Goal: Task Accomplishment & Management: Complete application form

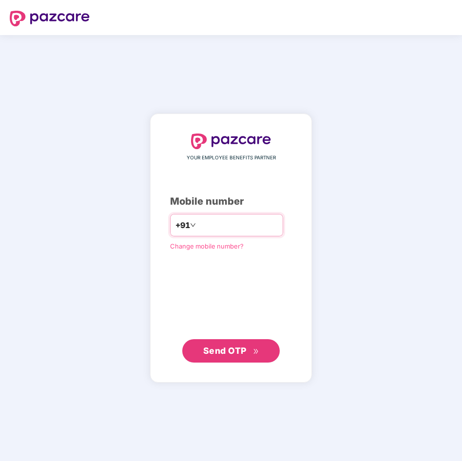
click at [231, 215] on div "+91" at bounding box center [226, 225] width 113 height 22
click at [214, 231] on input "number" at bounding box center [238, 225] width 80 height 16
click at [222, 350] on span "Send OTP" at bounding box center [224, 351] width 43 height 10
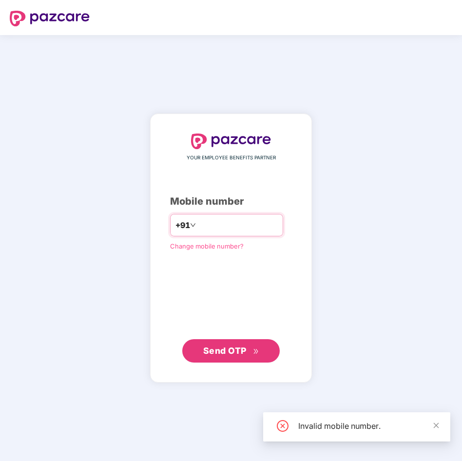
drag, startPoint x: 224, startPoint y: 224, endPoint x: 230, endPoint y: 228, distance: 7.3
click at [226, 226] on input "*********" at bounding box center [238, 225] width 80 height 16
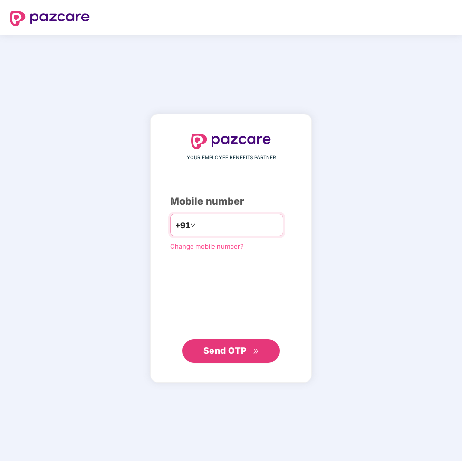
type input "**********"
click at [223, 352] on span "Send OTP" at bounding box center [224, 351] width 43 height 10
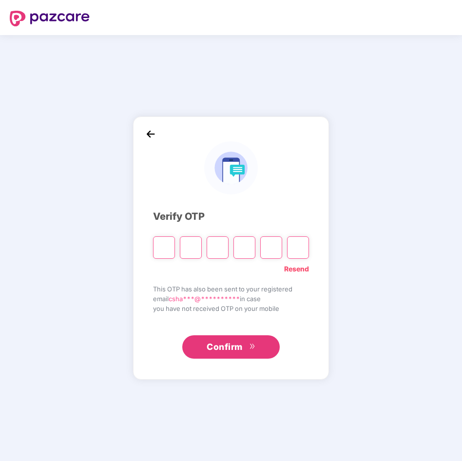
type input "*"
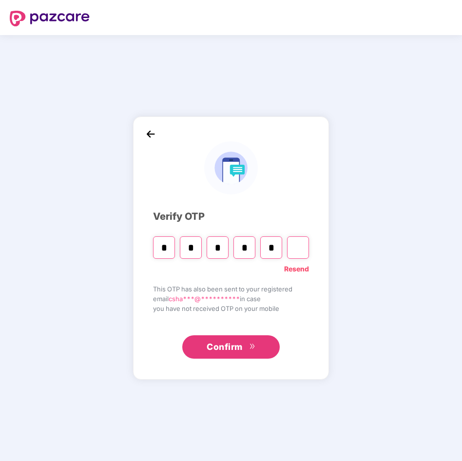
type input "*"
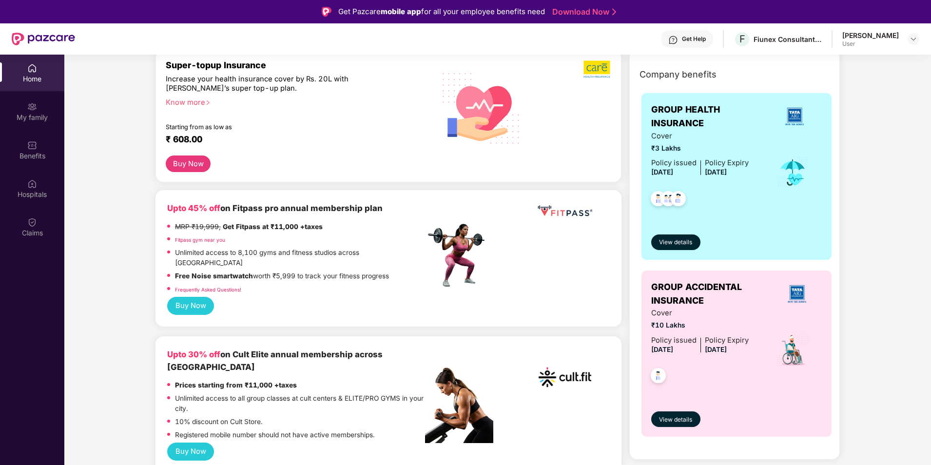
scroll to position [211, 0]
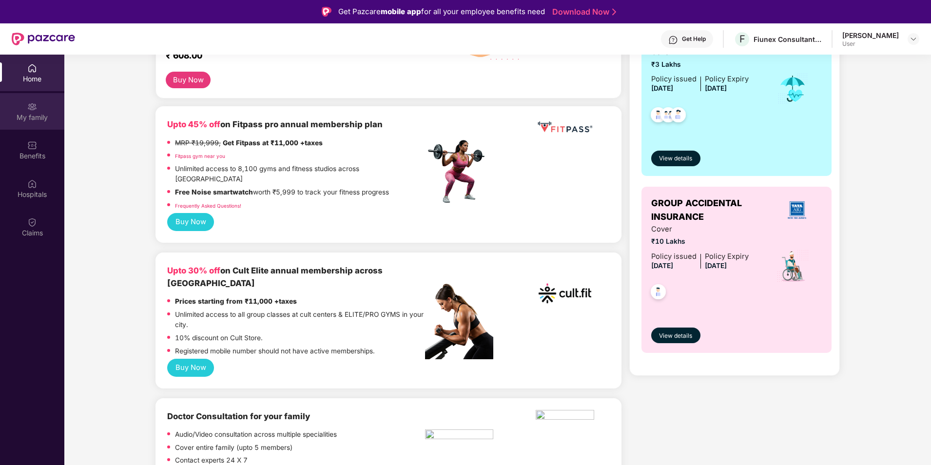
click at [36, 113] on div "My family" at bounding box center [32, 118] width 64 height 10
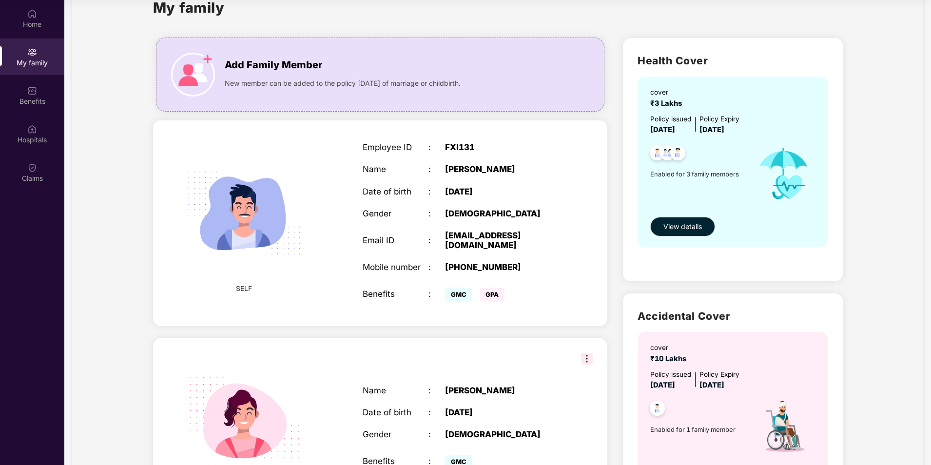
scroll to position [30, 0]
click at [30, 98] on div "Benefits" at bounding box center [32, 102] width 64 height 10
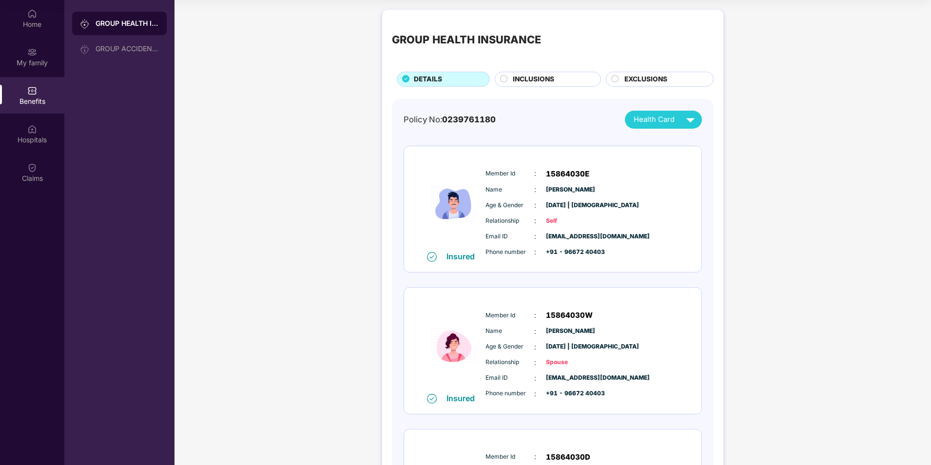
click at [462, 80] on div "INCLUSIONS" at bounding box center [552, 80] width 88 height 12
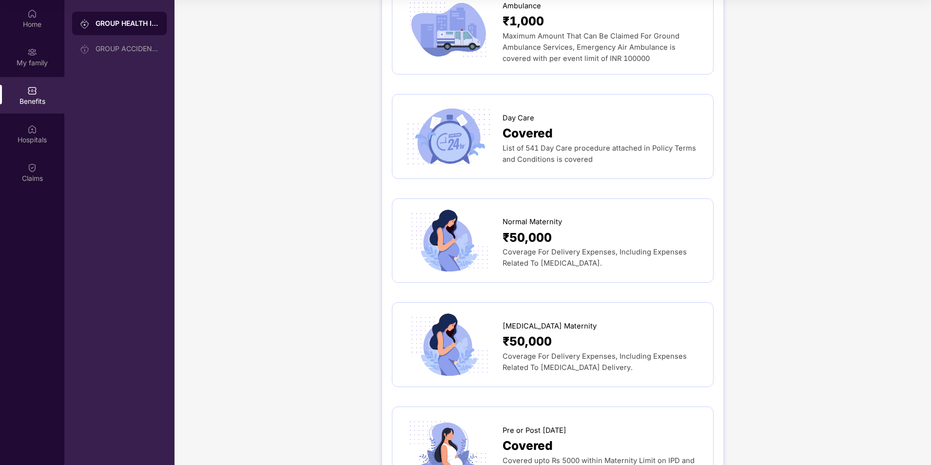
scroll to position [942, 0]
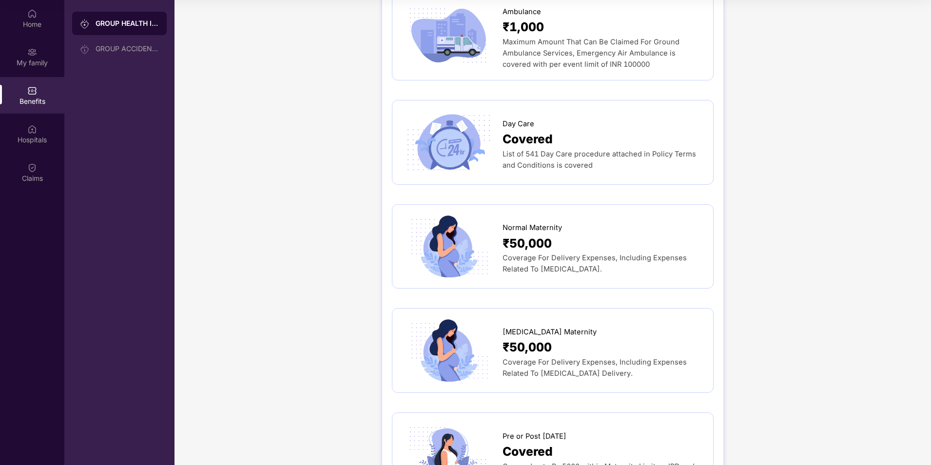
click at [462, 234] on span "₹50,000" at bounding box center [527, 243] width 49 height 19
click at [462, 254] on span "Coverage For Delivery Expenses, Including Expenses Related To [MEDICAL_DATA]." at bounding box center [595, 264] width 184 height 20
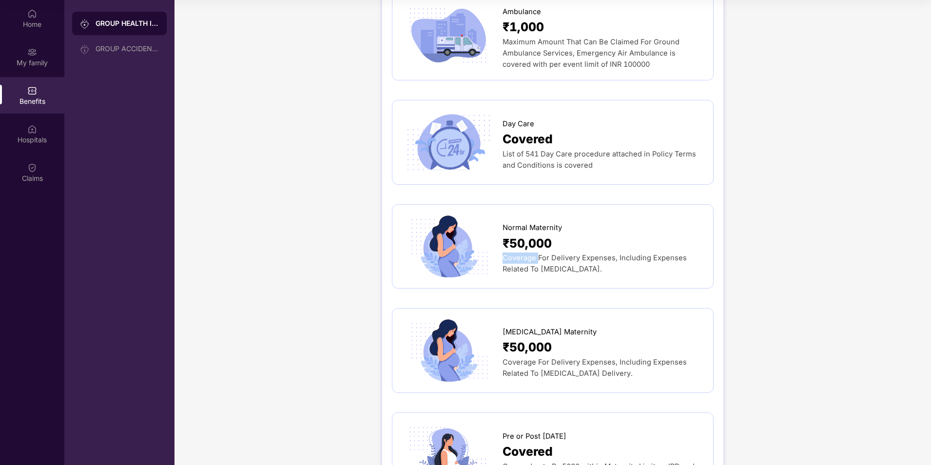
click at [462, 254] on span "Coverage For Delivery Expenses, Including Expenses Related To [MEDICAL_DATA]." at bounding box center [595, 264] width 184 height 20
click at [39, 133] on div "Hospitals" at bounding box center [32, 134] width 64 height 37
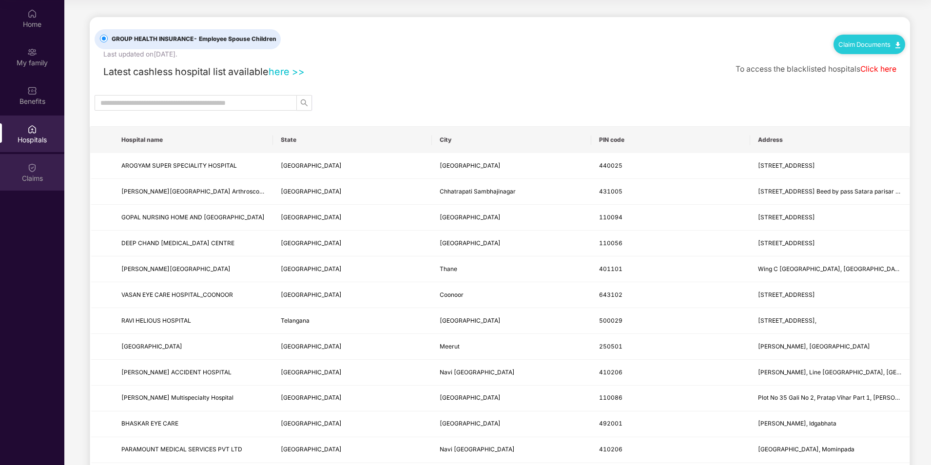
click at [26, 167] on div "Claims" at bounding box center [32, 172] width 64 height 37
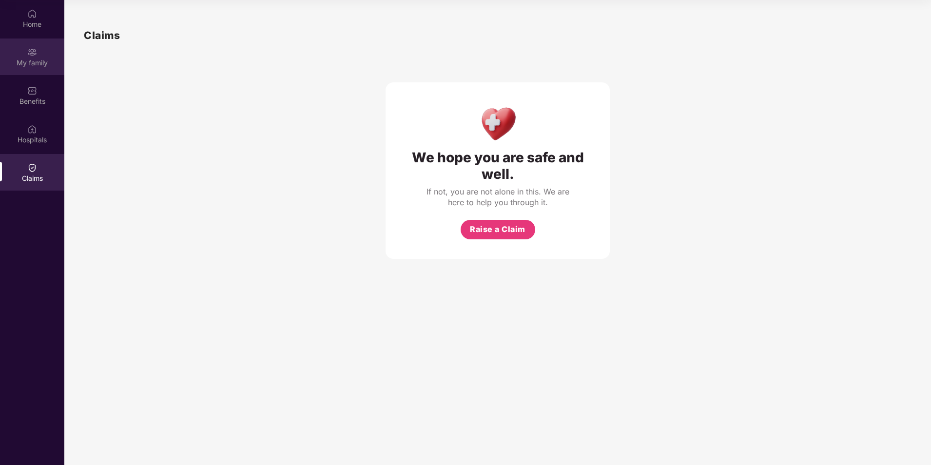
click at [33, 63] on div "My family" at bounding box center [32, 63] width 64 height 10
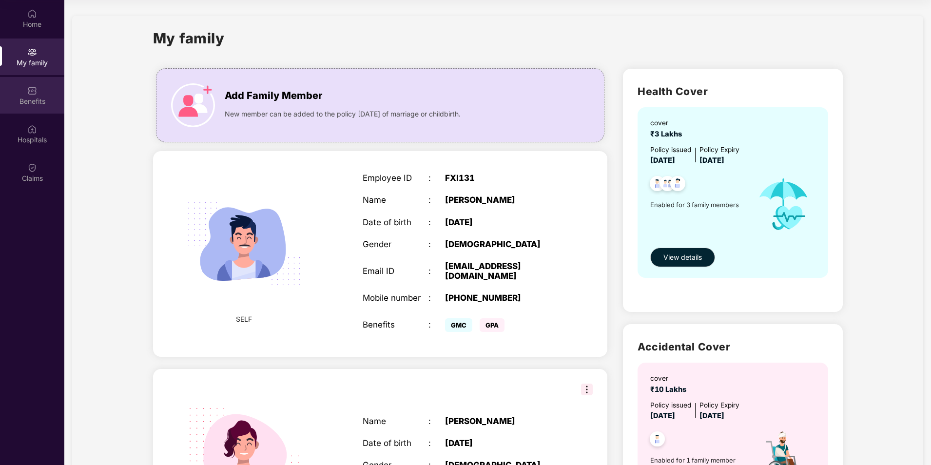
click at [38, 93] on div "Benefits" at bounding box center [32, 95] width 64 height 37
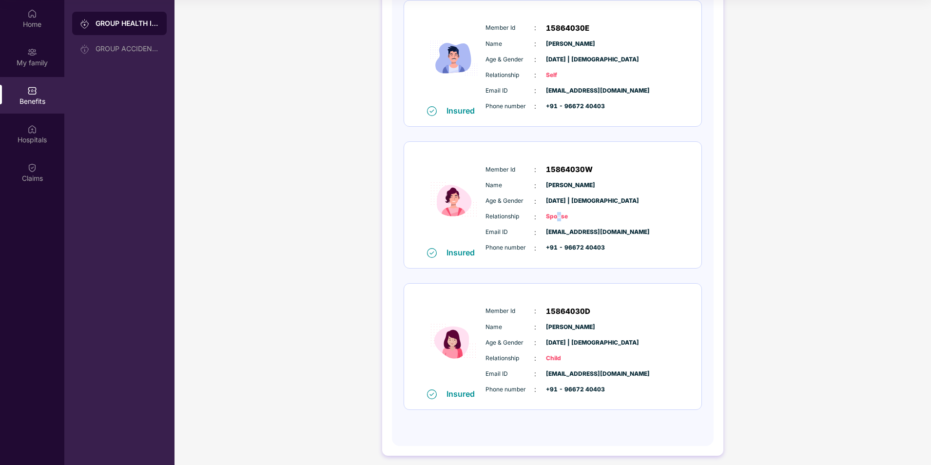
scroll to position [146, 0]
click at [462, 215] on span "Spouse" at bounding box center [570, 216] width 49 height 9
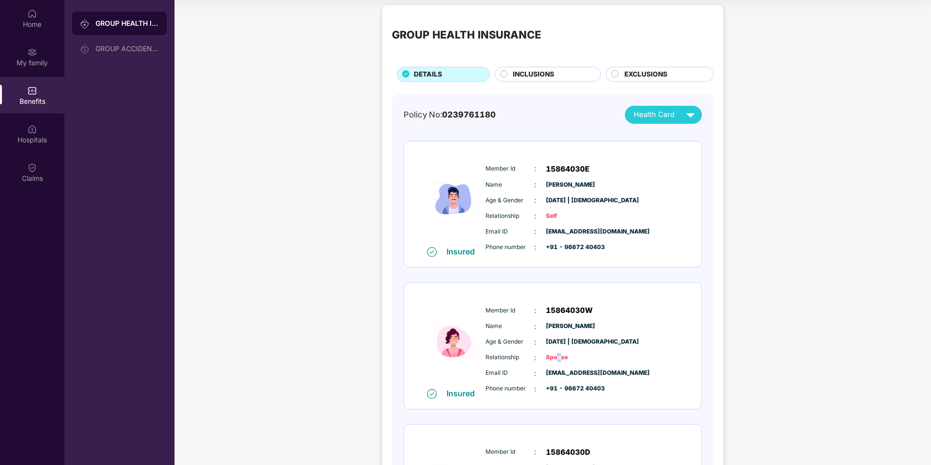
scroll to position [0, 0]
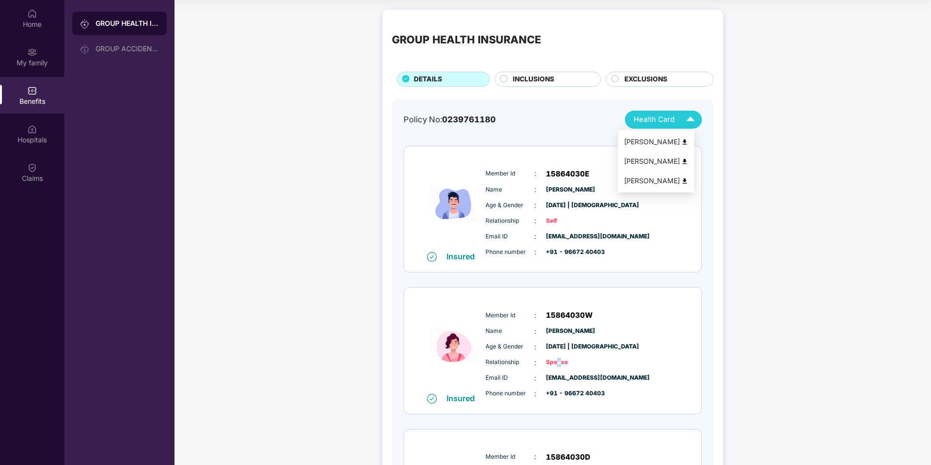
click at [462, 119] on img at bounding box center [690, 119] width 17 height 17
click at [38, 125] on div "Hospitals" at bounding box center [32, 134] width 64 height 37
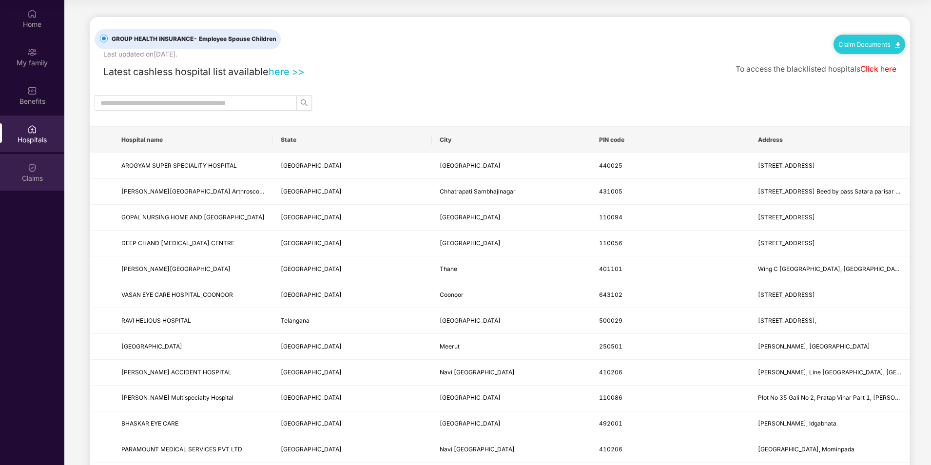
click at [42, 171] on div "Claims" at bounding box center [32, 172] width 64 height 37
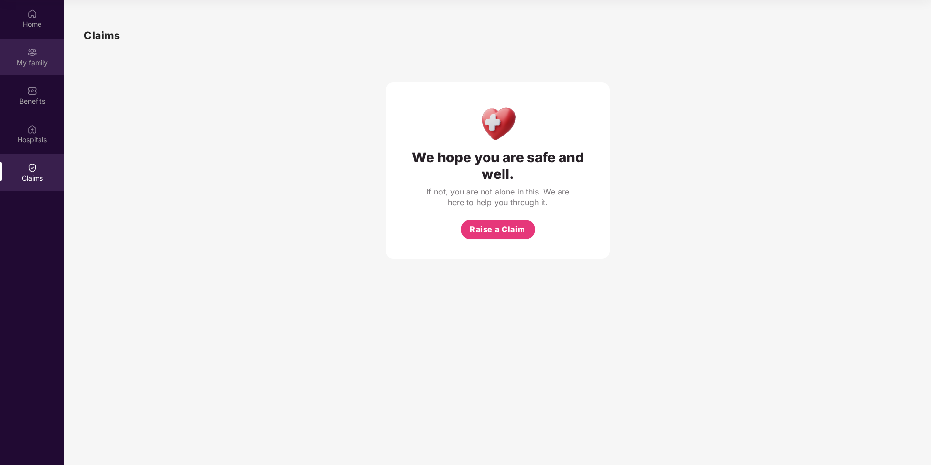
click at [34, 66] on div "My family" at bounding box center [32, 63] width 64 height 10
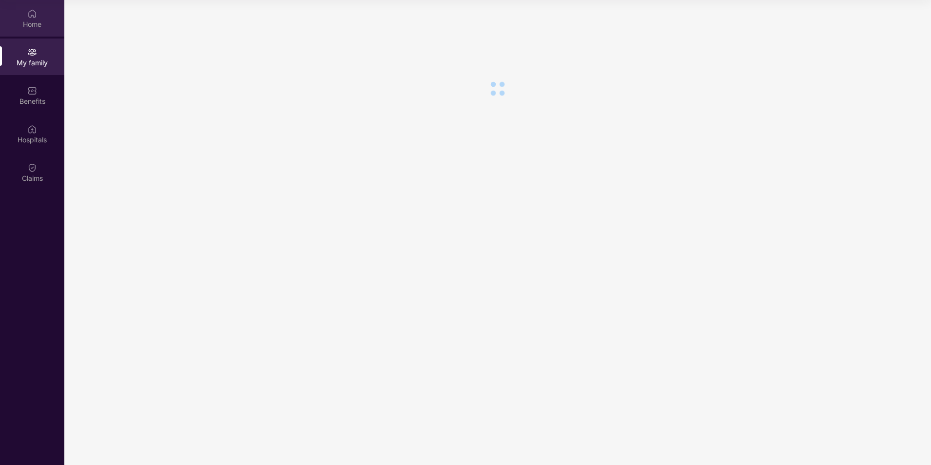
click at [35, 29] on div "Home" at bounding box center [32, 18] width 64 height 37
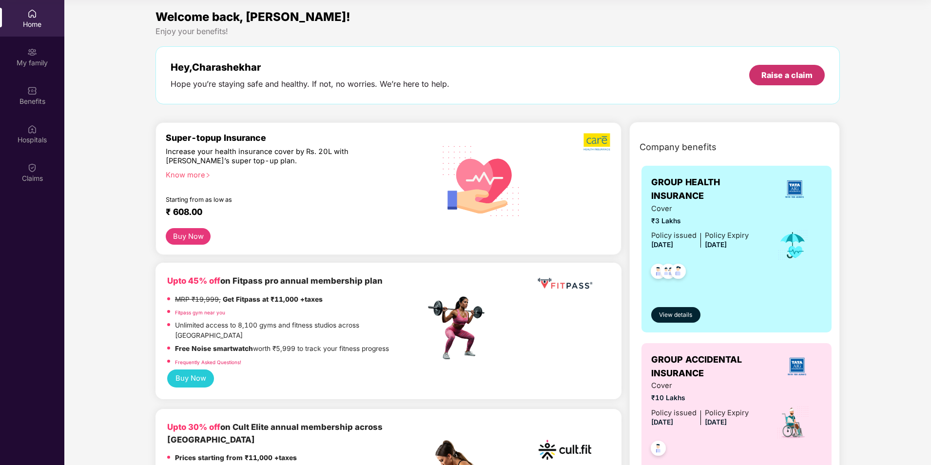
click at [462, 76] on div "Raise a claim" at bounding box center [787, 75] width 51 height 11
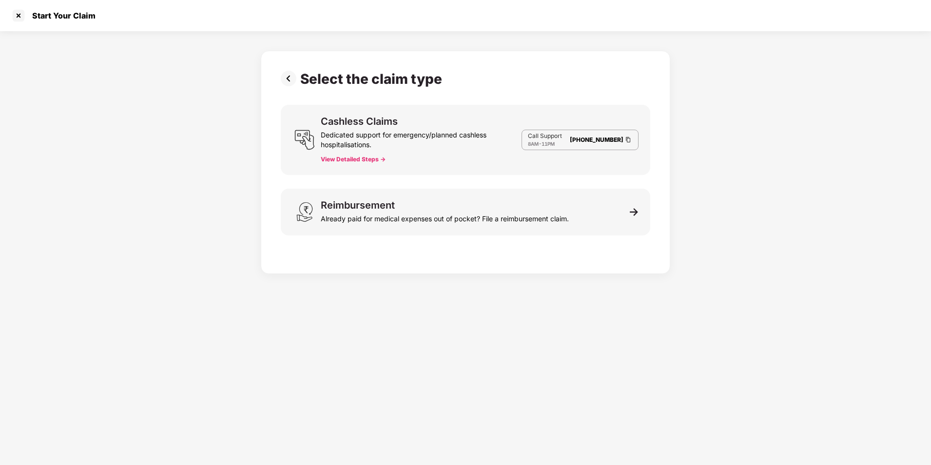
scroll to position [23, 0]
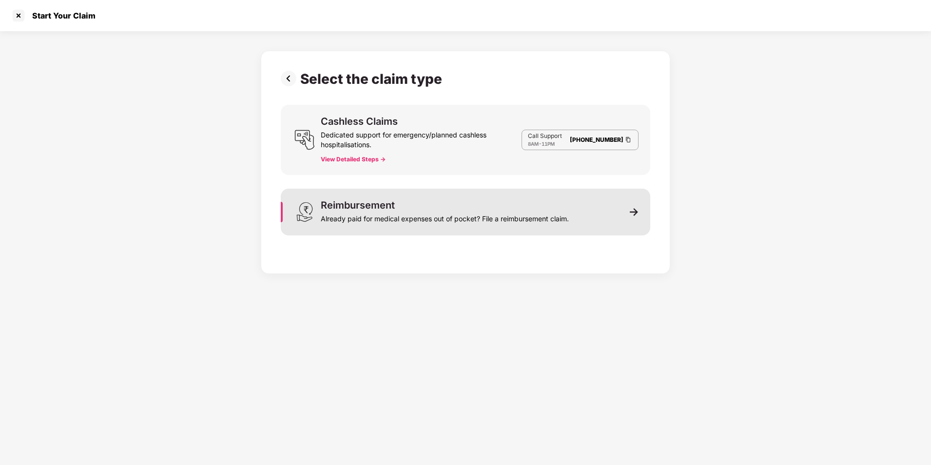
click at [462, 210] on div "Reimbursement Already paid for medical expenses out of pocket? File a reimburse…" at bounding box center [466, 212] width 370 height 47
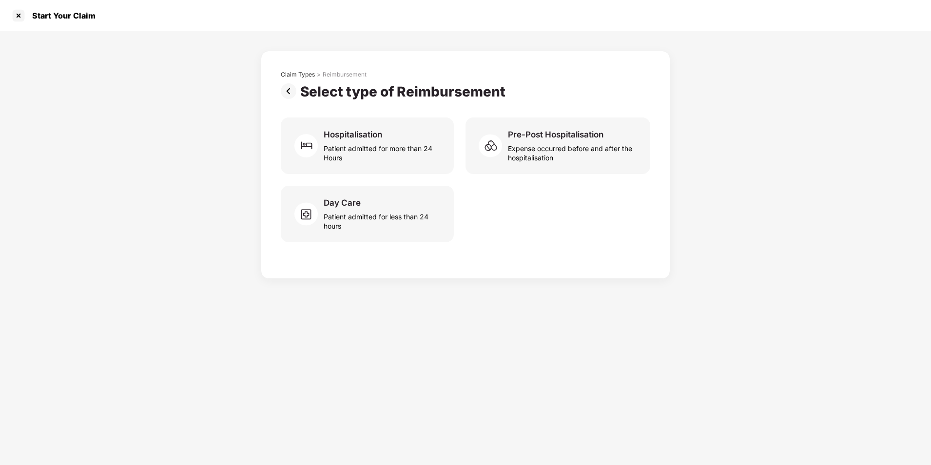
click at [290, 89] on img at bounding box center [291, 91] width 20 height 16
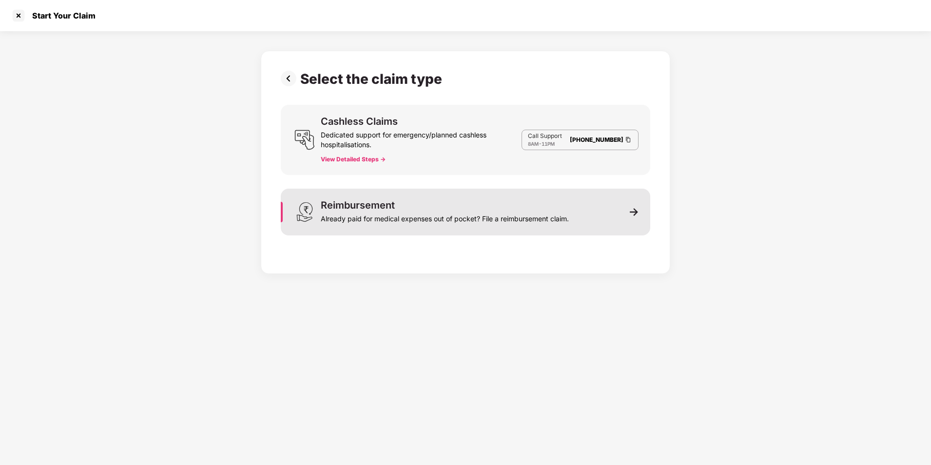
click at [407, 216] on div "Already paid for medical expenses out of pocket? File a reimbursement claim." at bounding box center [445, 217] width 248 height 14
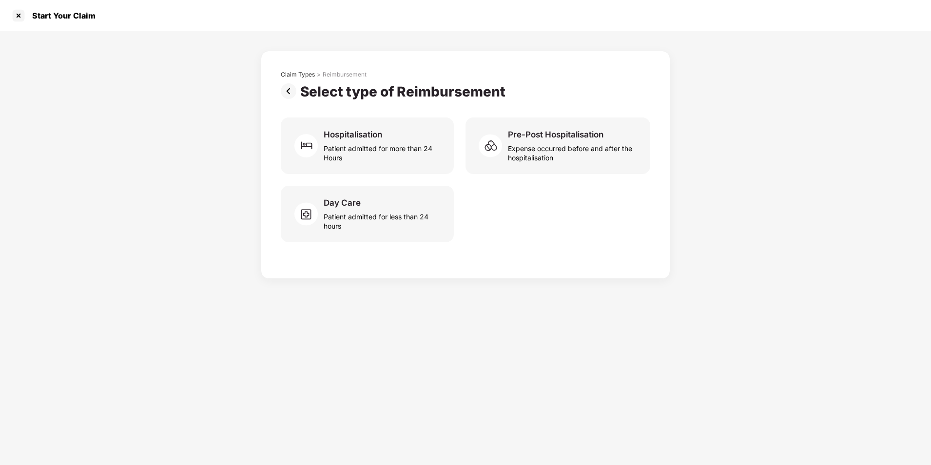
click at [287, 95] on img at bounding box center [291, 91] width 20 height 16
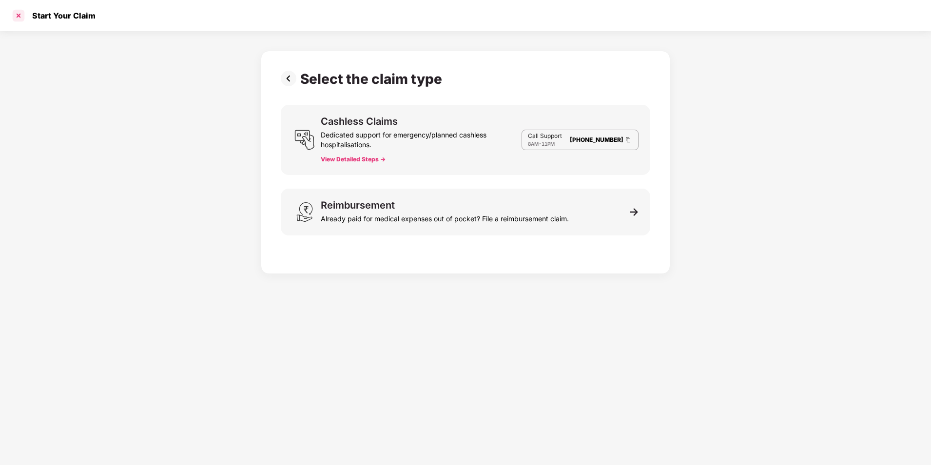
click at [17, 13] on div at bounding box center [19, 16] width 16 height 16
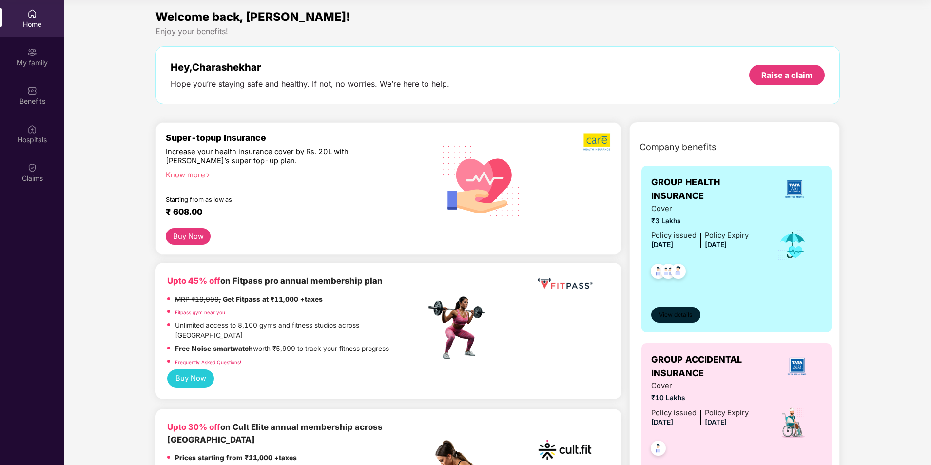
click at [462, 312] on span "View details" at bounding box center [675, 315] width 33 height 9
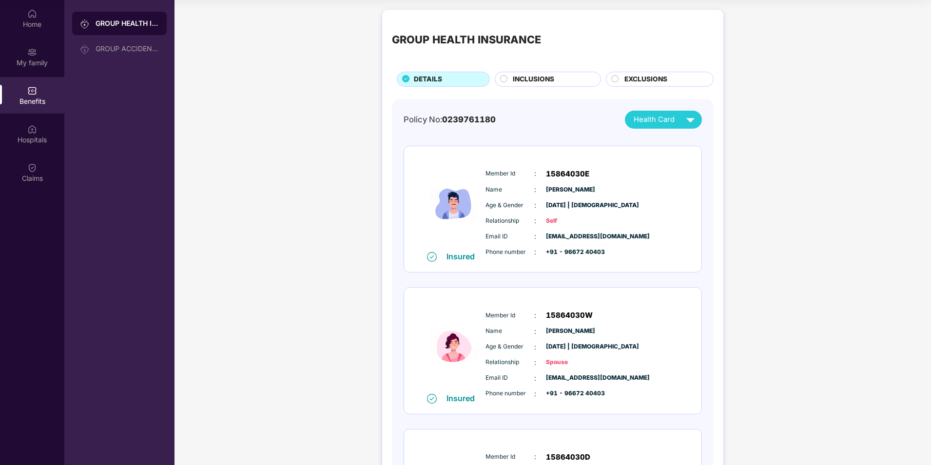
click at [462, 81] on span "INCLUSIONS" at bounding box center [533, 79] width 41 height 11
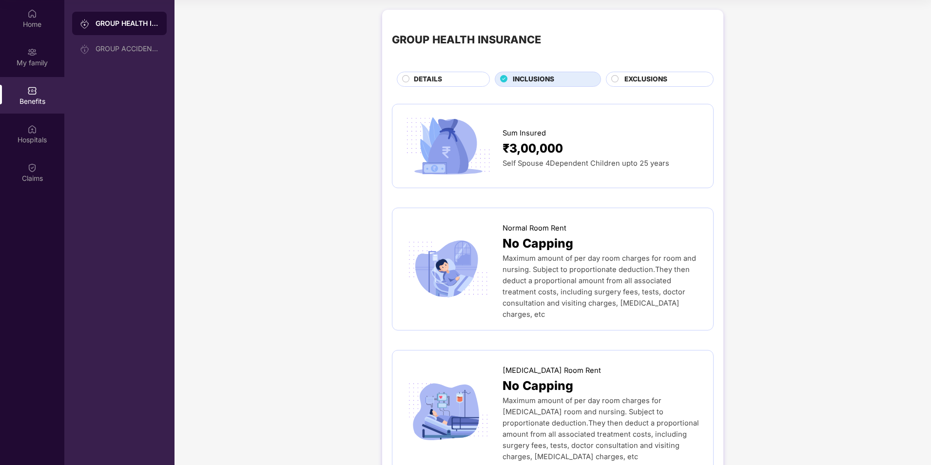
click at [462, 78] on span "EXCLUSIONS" at bounding box center [646, 79] width 43 height 11
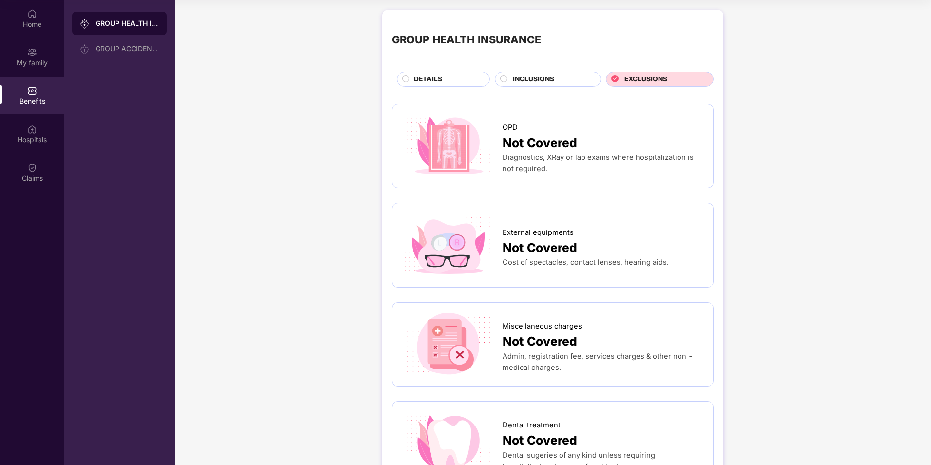
click at [462, 78] on span "INCLUSIONS" at bounding box center [533, 79] width 41 height 11
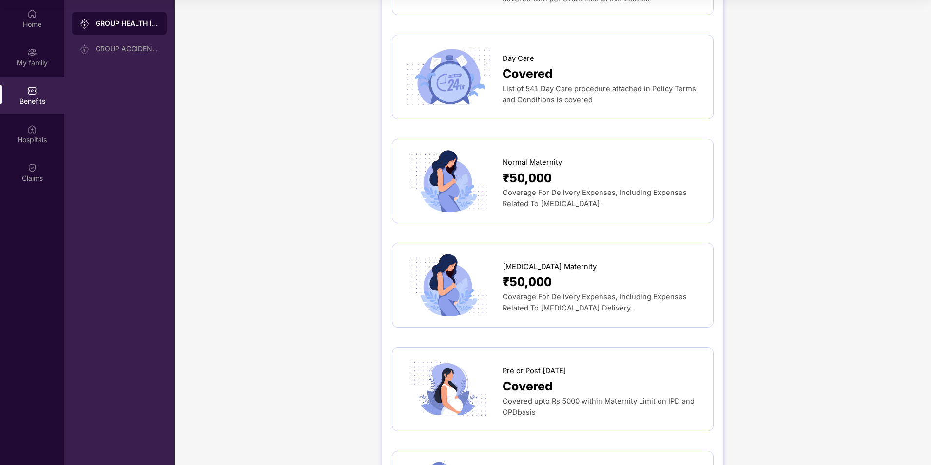
scroll to position [975, 0]
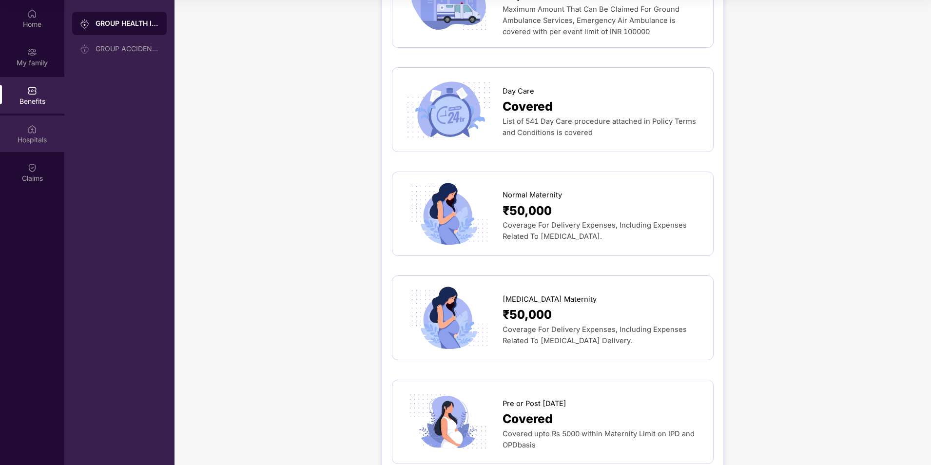
click at [43, 123] on div "Hospitals" at bounding box center [32, 134] width 64 height 37
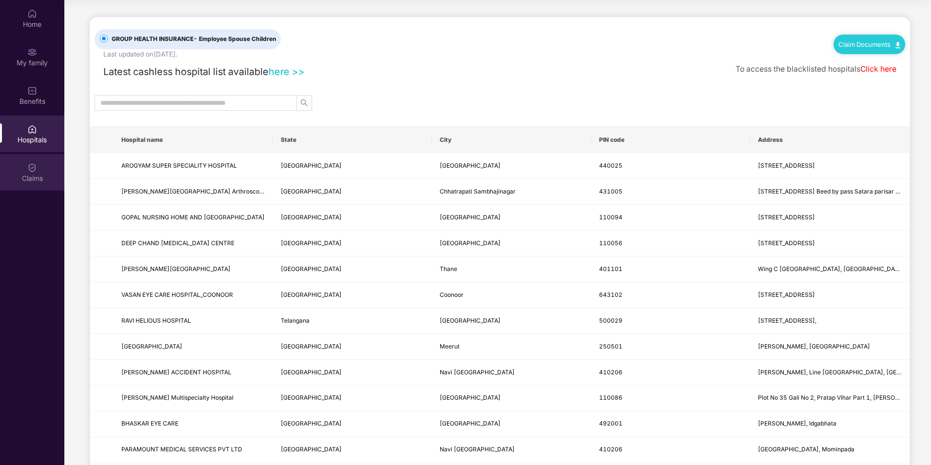
click at [36, 171] on img at bounding box center [32, 168] width 10 height 10
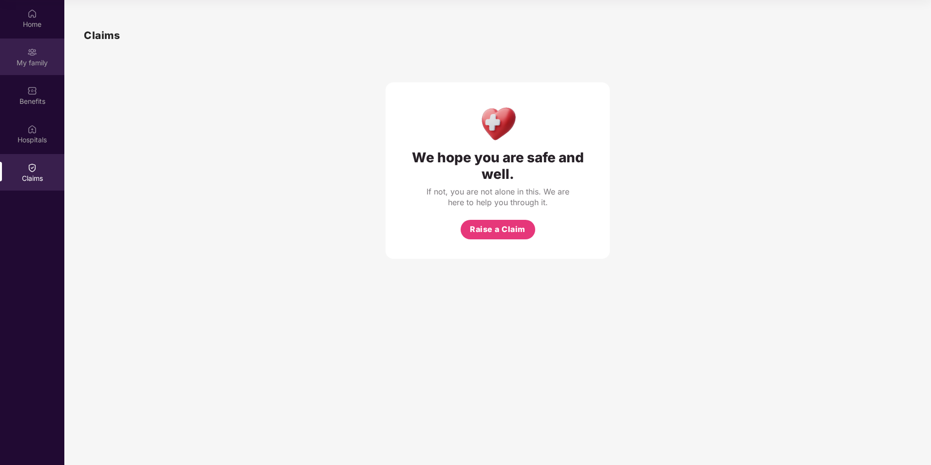
click at [42, 61] on div "My family" at bounding box center [32, 63] width 64 height 10
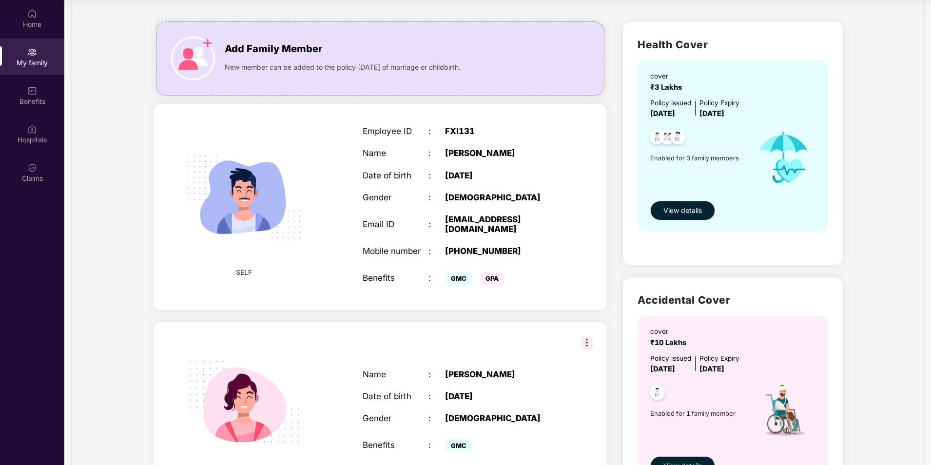
scroll to position [65, 0]
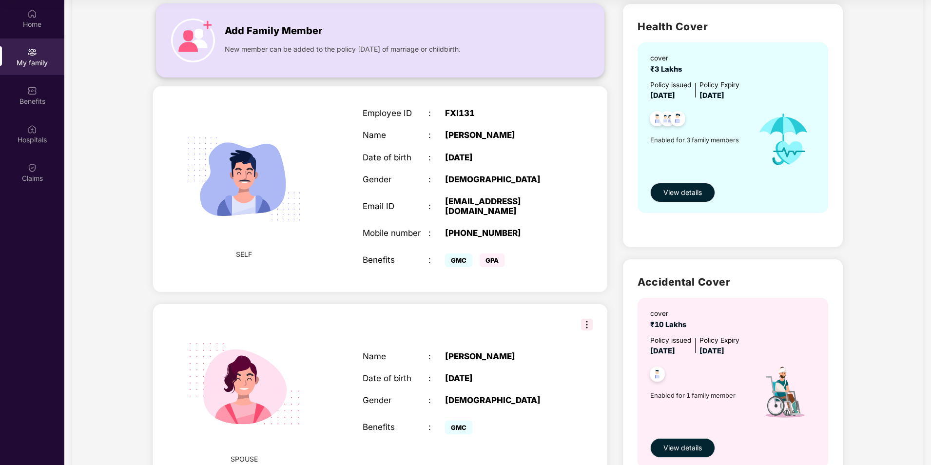
click at [287, 40] on div "New member can be added to the policy [DATE] of marriage or childbirth." at bounding box center [382, 47] width 314 height 16
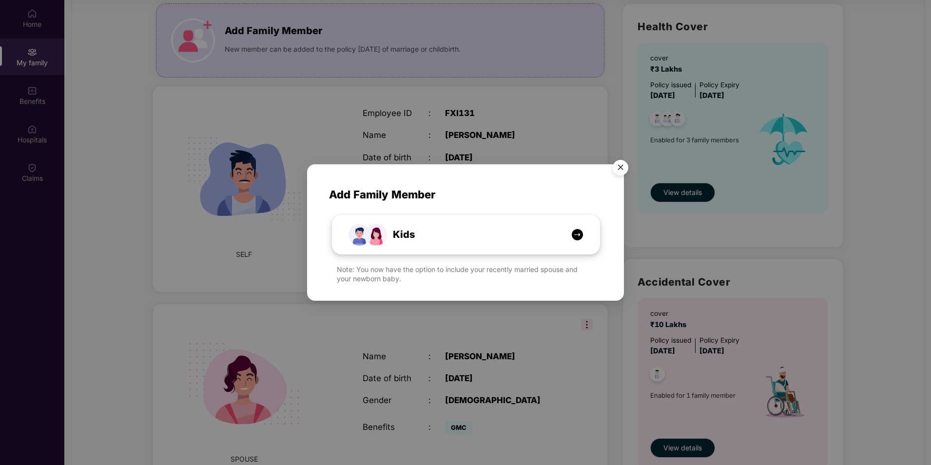
click at [462, 235] on img at bounding box center [577, 235] width 12 height 12
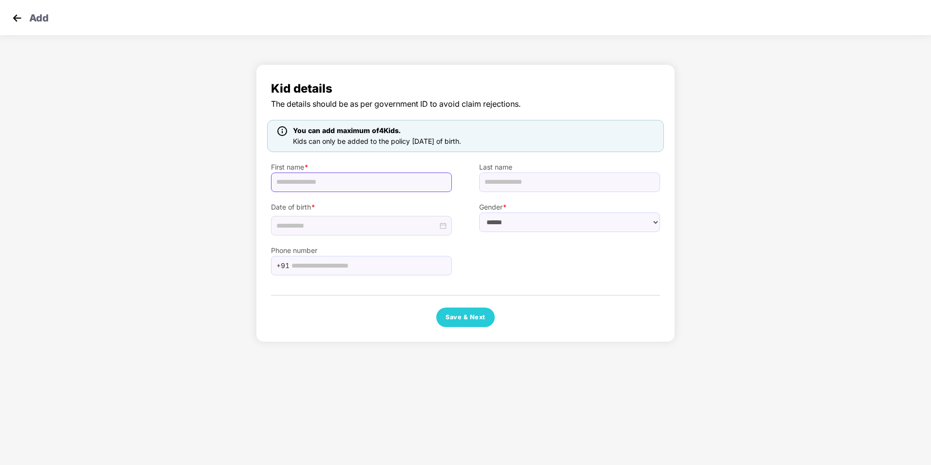
click at [330, 185] on input "text" at bounding box center [361, 183] width 181 height 20
click at [337, 225] on input at bounding box center [356, 225] width 161 height 11
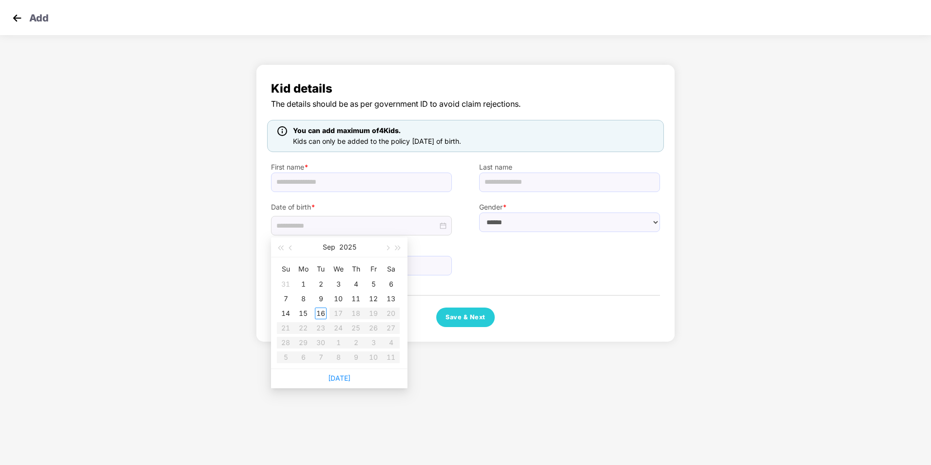
click at [190, 196] on div "Kid details The details should be as per government ID to avoid claim rejection…" at bounding box center [465, 205] width 931 height 293
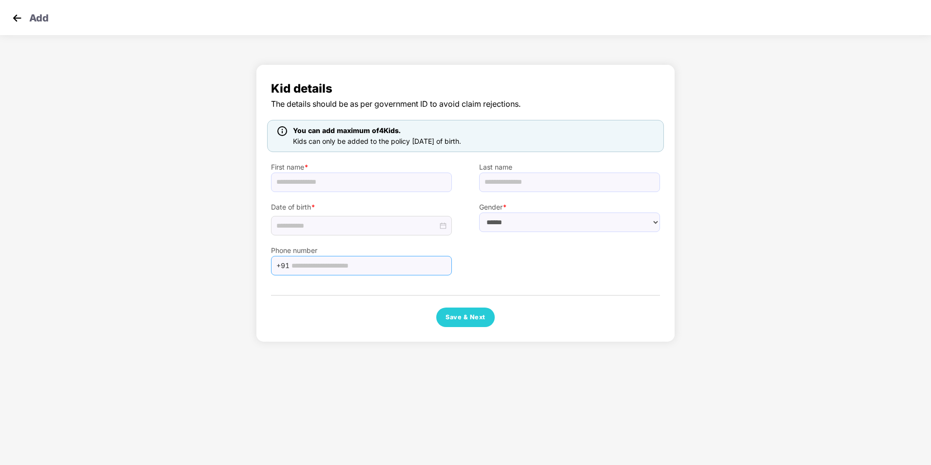
click at [321, 264] on input "text" at bounding box center [369, 265] width 155 height 15
click at [462, 182] on input "text" at bounding box center [569, 183] width 181 height 20
type input "******"
click at [462, 223] on select "****** **** ******" at bounding box center [569, 223] width 181 height 20
select select "****"
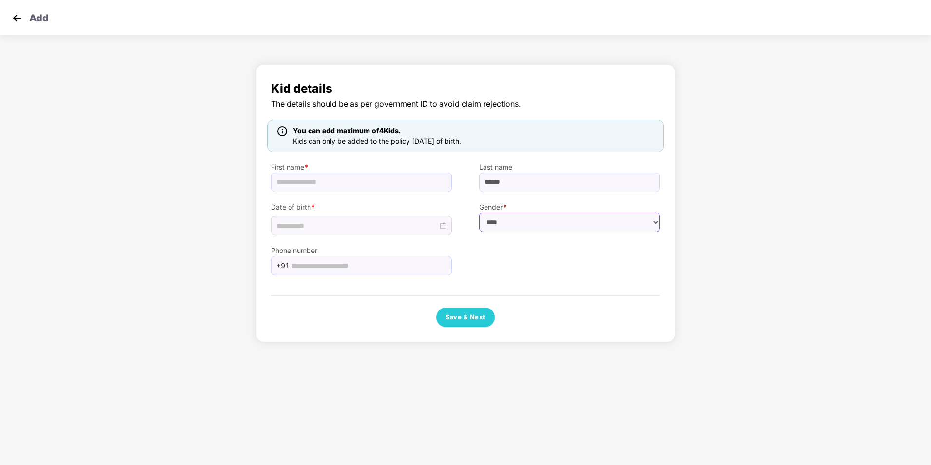
click at [462, 213] on select "****** **** ******" at bounding box center [569, 223] width 181 height 20
click at [391, 225] on input at bounding box center [356, 225] width 161 height 11
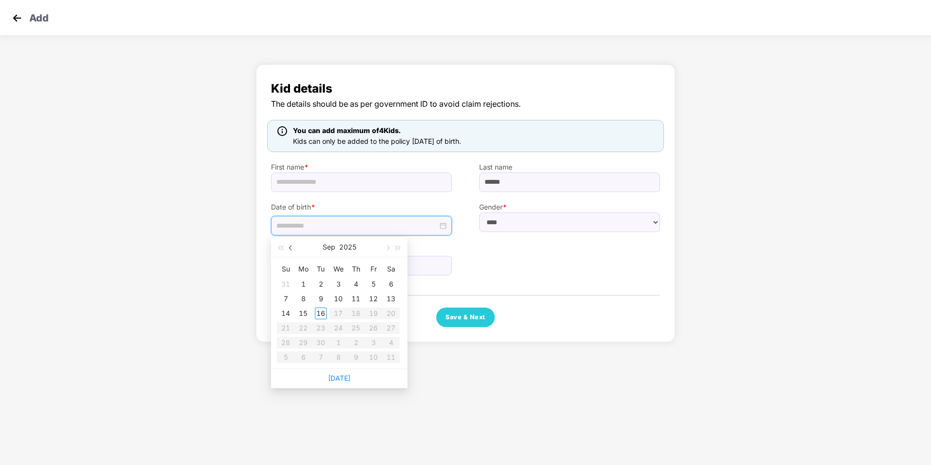
click at [292, 249] on span "button" at bounding box center [291, 248] width 5 height 5
click at [337, 284] on table "Su Mo Tu We Th Fr Sa 29 30 1 2 3 4 5 6 7 8 9 10 11 12 13 14 15 16 17 18 19 20 2…" at bounding box center [338, 312] width 123 height 103
click at [338, 296] on table "Su Mo Tu We Th Fr Sa 29 30 1 2 3 4 5 6 7 8 9 10 11 12 13 14 15 16 17 18 19 20 2…" at bounding box center [338, 312] width 123 height 103
click at [290, 246] on button "button" at bounding box center [291, 247] width 11 height 20
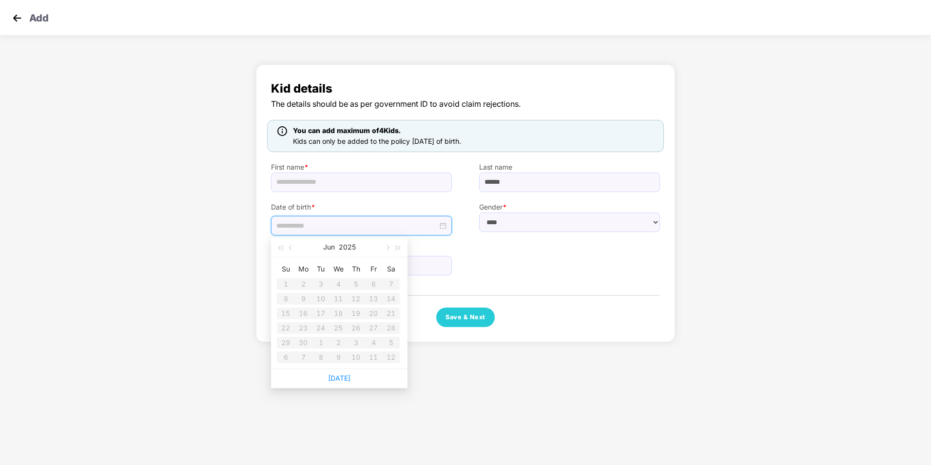
click at [335, 320] on table "Su Mo Tu We Th Fr Sa 1 2 3 4 5 6 7 8 9 10 11 12 13 14 15 16 17 18 19 20 21 22 2…" at bounding box center [338, 312] width 123 height 103
click at [292, 246] on span "button" at bounding box center [291, 248] width 5 height 5
click at [319, 328] on table "Su Mo Tu We Th Fr Sa 27 28 29 30 1 2 3 4 5 6 7 8 9 10 11 12 13 14 15 16 17 18 1…" at bounding box center [338, 312] width 123 height 103
click at [460, 391] on body "Add Kid details The details should be as per government ID to avoid claim rejec…" at bounding box center [465, 232] width 931 height 465
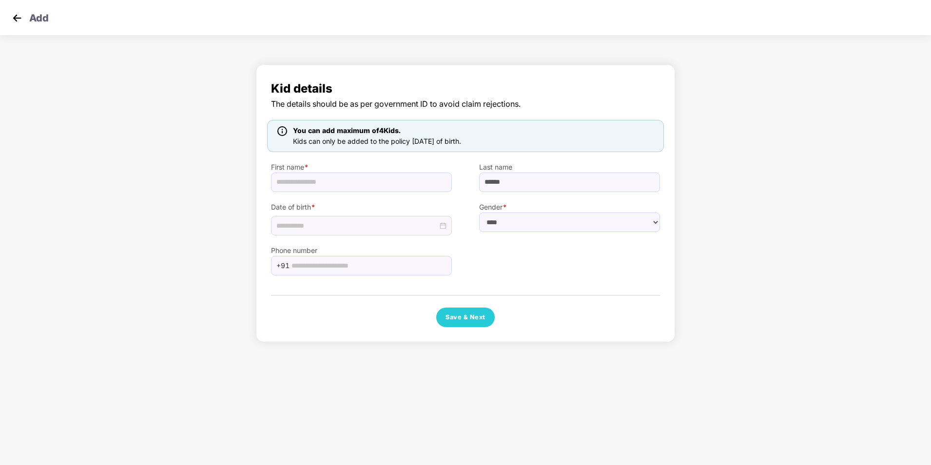
click at [15, 19] on img at bounding box center [17, 18] width 15 height 15
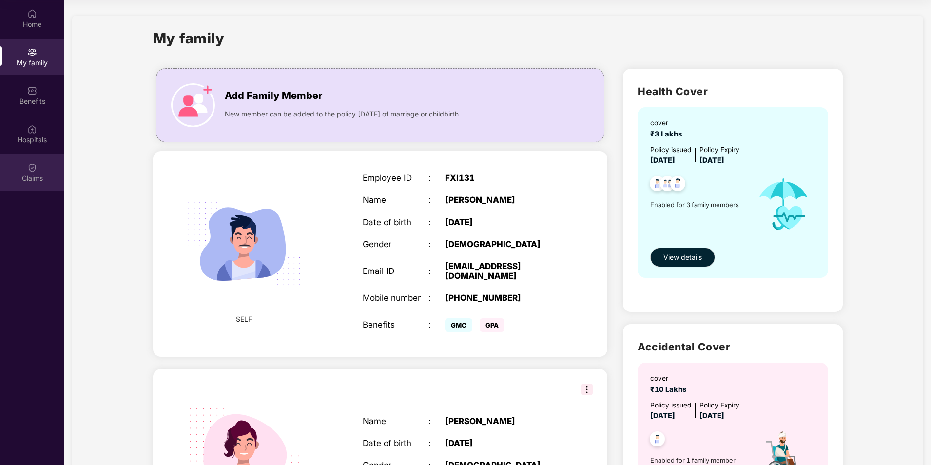
click at [41, 172] on div "Claims" at bounding box center [32, 172] width 64 height 37
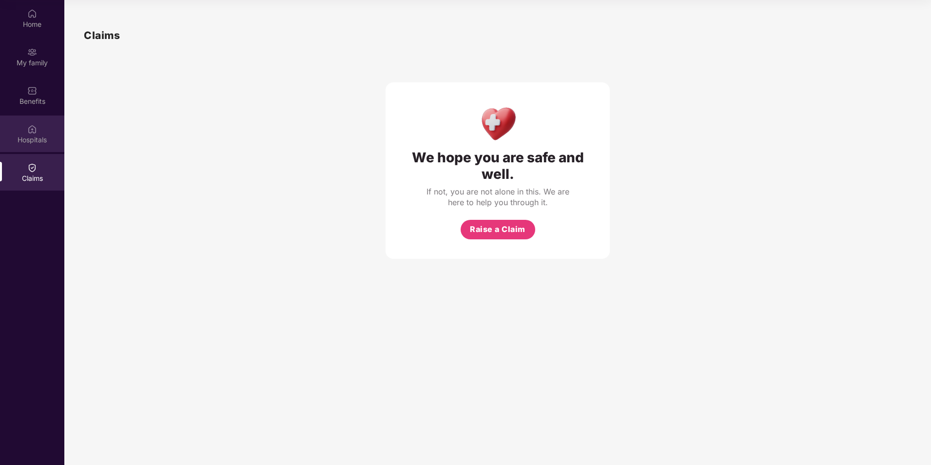
click at [40, 139] on div "Hospitals" at bounding box center [32, 140] width 64 height 10
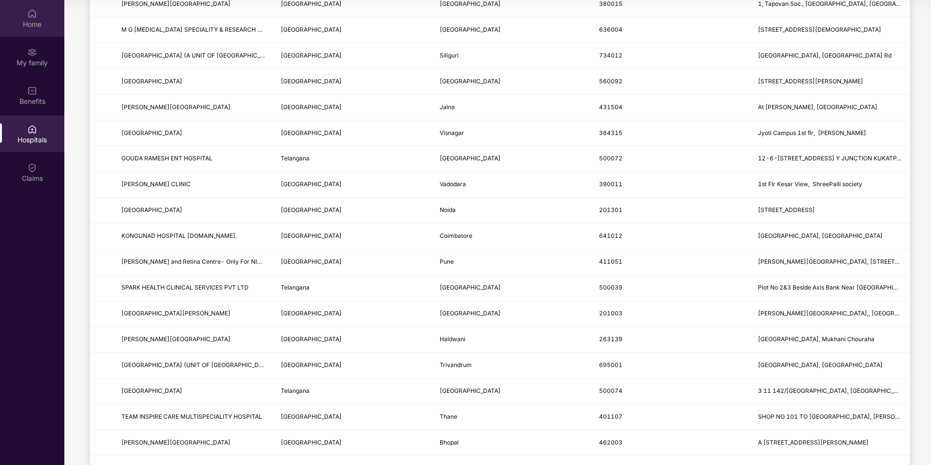
scroll to position [780, 0]
click at [43, 20] on div "Home" at bounding box center [32, 25] width 64 height 10
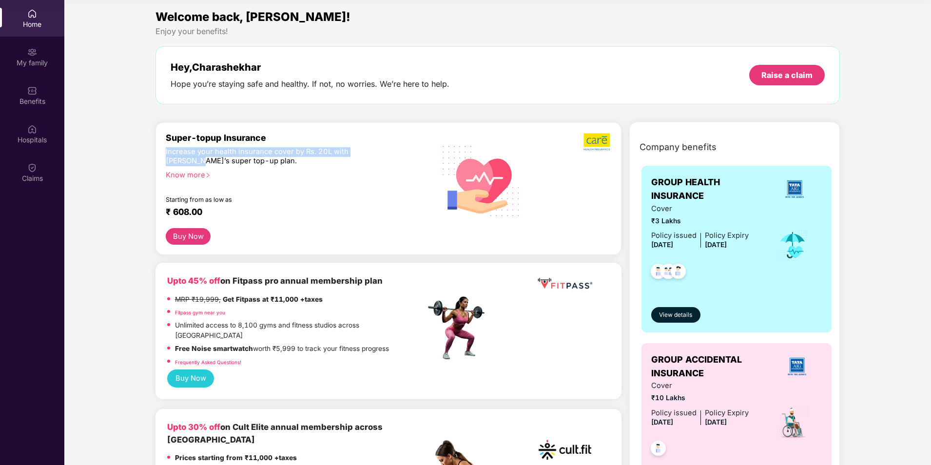
drag, startPoint x: 157, startPoint y: 154, endPoint x: 378, endPoint y: 146, distance: 220.5
click at [378, 146] on div "Super-topup Insurance Increase your health insurance cover by Rs. 20L with [PER…" at bounding box center [389, 188] width 466 height 133
click at [189, 177] on div "Know more" at bounding box center [293, 174] width 254 height 7
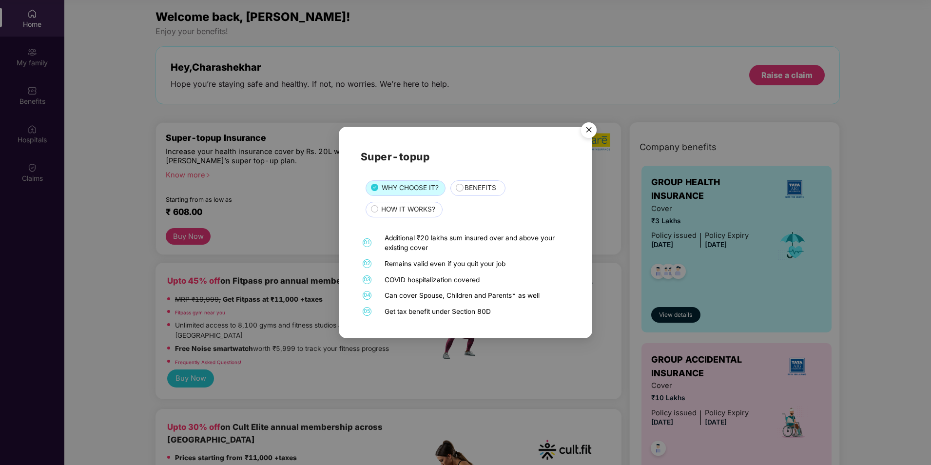
click at [462, 189] on span "BENEFITS" at bounding box center [481, 188] width 32 height 11
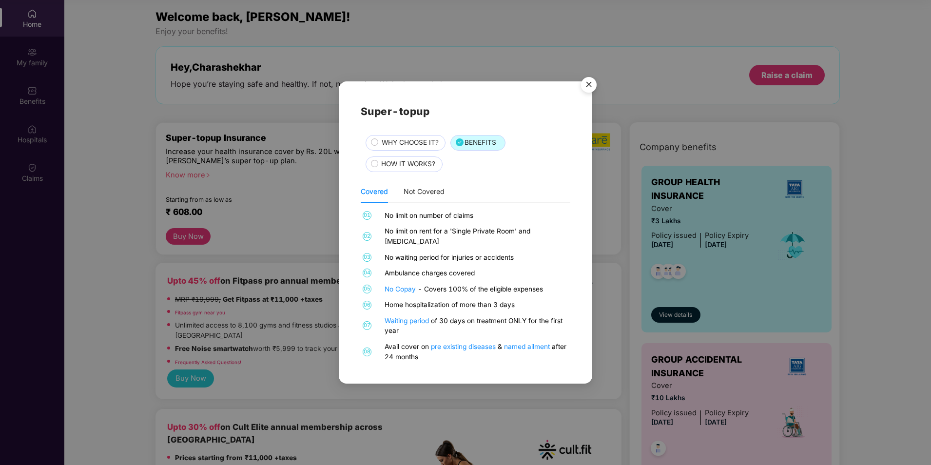
click at [462, 95] on img "Close" at bounding box center [588, 86] width 27 height 27
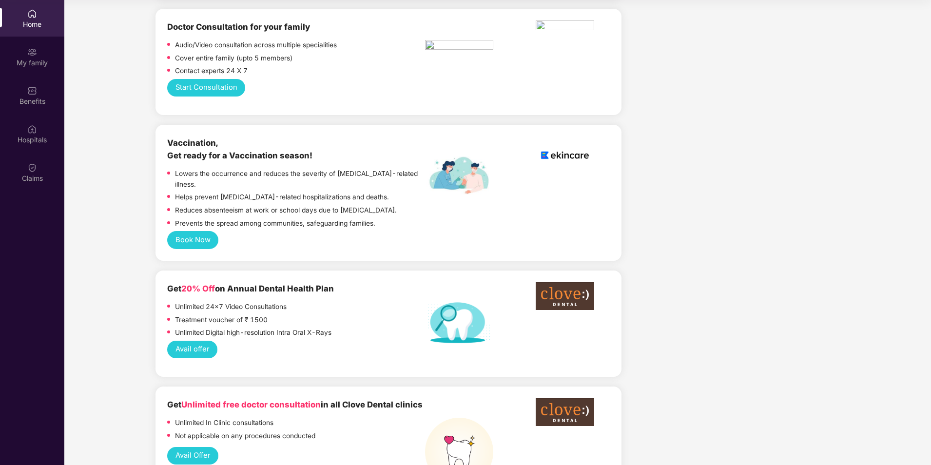
scroll to position [569, 0]
